Goal: Entertainment & Leisure: Consume media (video, audio)

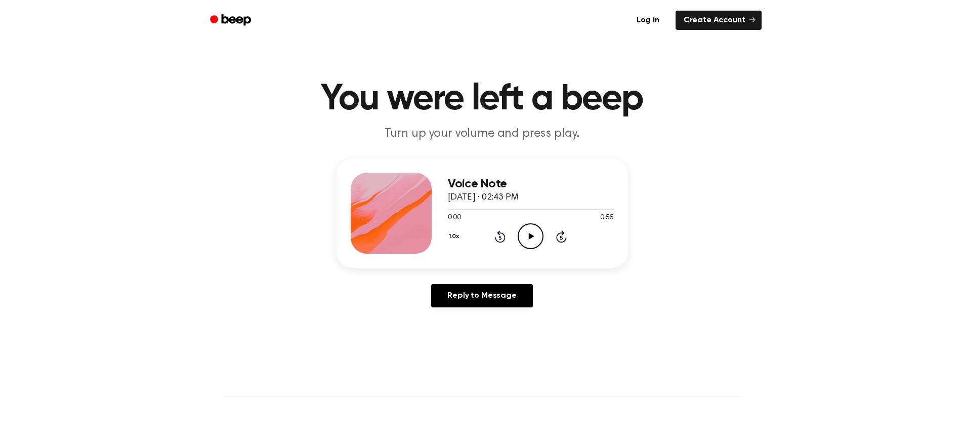
click at [527, 233] on icon "Play Audio" at bounding box center [531, 236] width 26 height 26
click at [530, 226] on icon "Play Audio" at bounding box center [531, 236] width 26 height 26
click at [527, 233] on icon "Play Audio" at bounding box center [531, 236] width 26 height 26
click at [528, 239] on icon at bounding box center [530, 236] width 5 height 7
